Goal: Find specific page/section

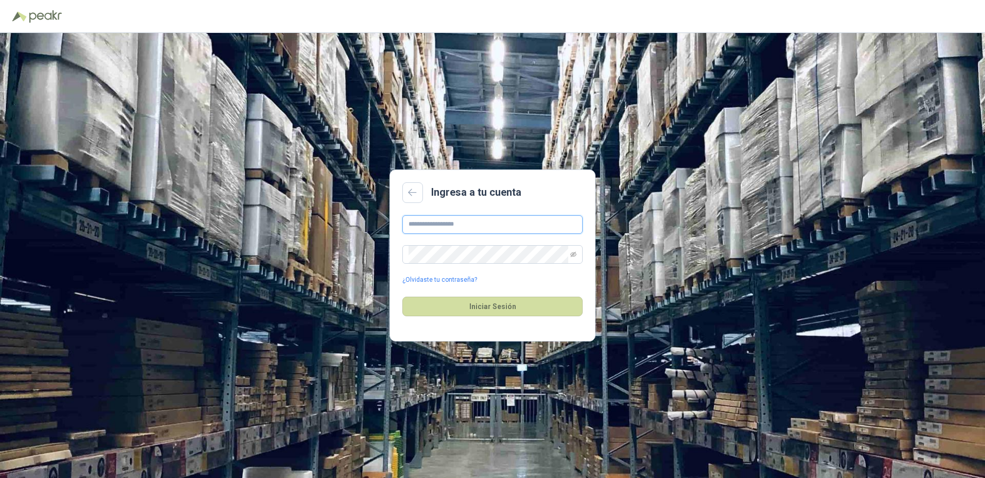
click at [418, 219] on input "text" at bounding box center [492, 224] width 180 height 19
type input "*"
type input "**********"
click at [402, 297] on button "Iniciar Sesión" at bounding box center [492, 307] width 180 height 20
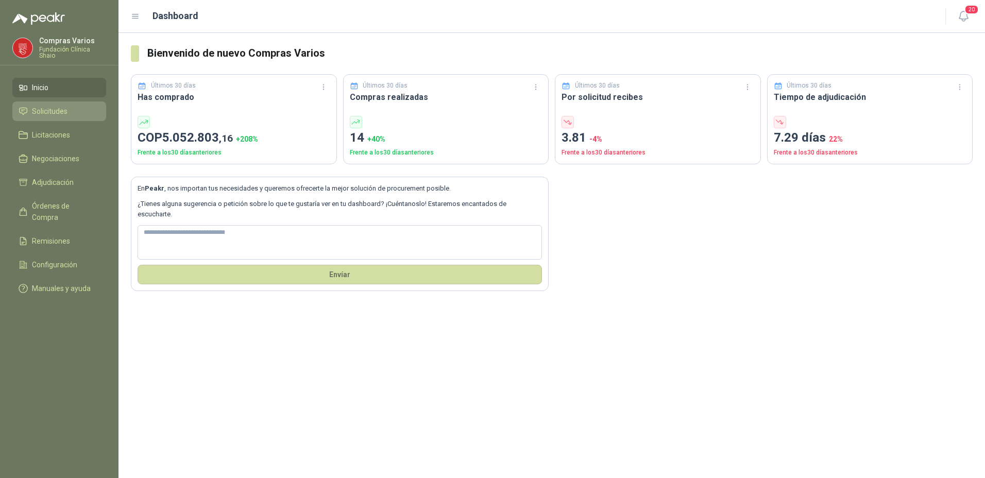
click at [38, 113] on span "Solicitudes" at bounding box center [50, 111] width 36 height 11
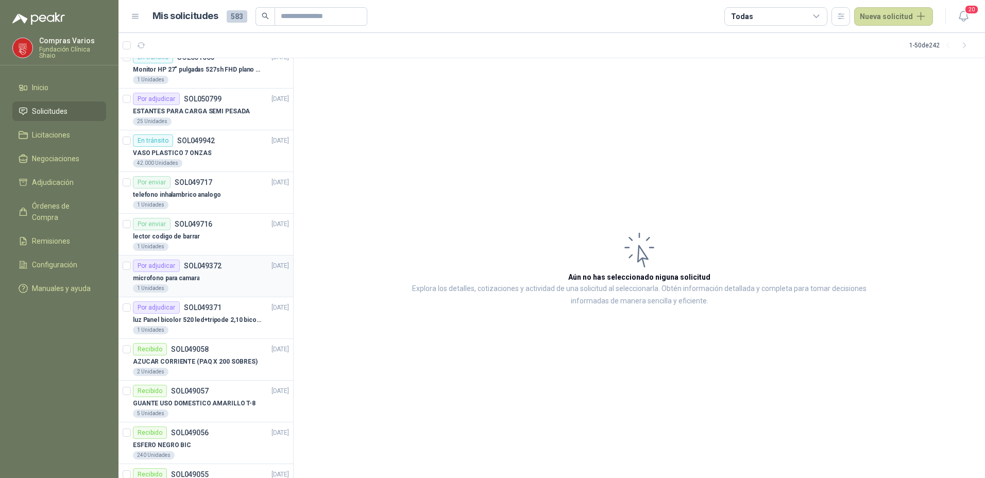
scroll to position [103, 0]
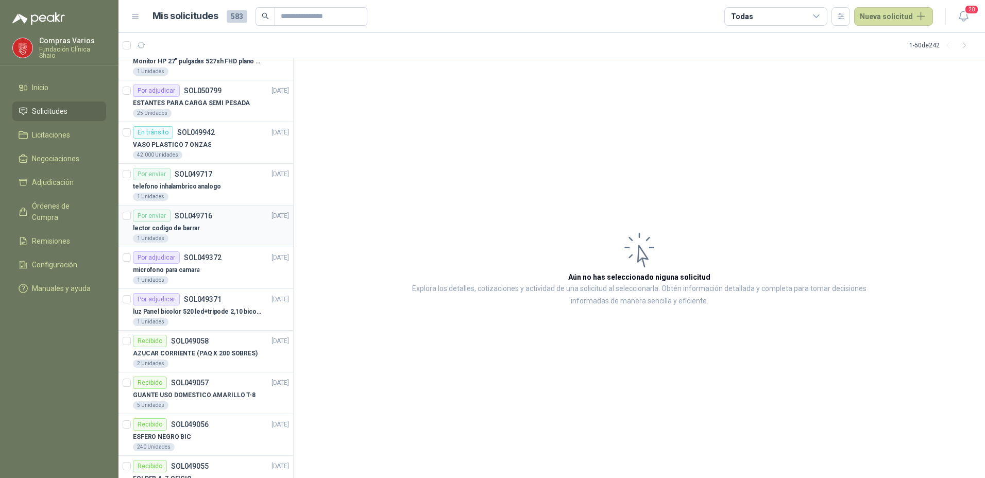
click at [190, 227] on p "lector codigo de barrar" at bounding box center [166, 228] width 67 height 10
